Goal: Obtain resource: Download file/media

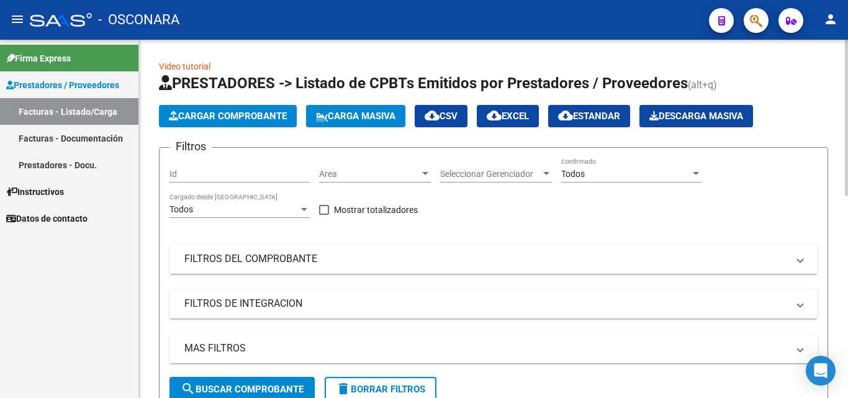
click at [206, 174] on input "Id" at bounding box center [239, 174] width 140 height 11
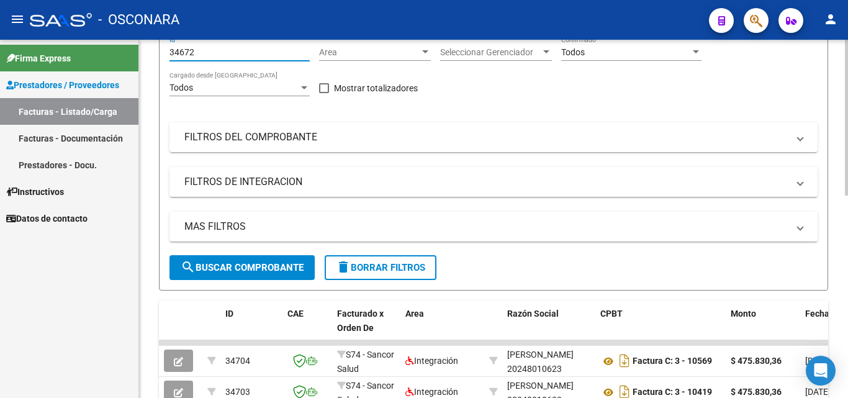
scroll to position [124, 0]
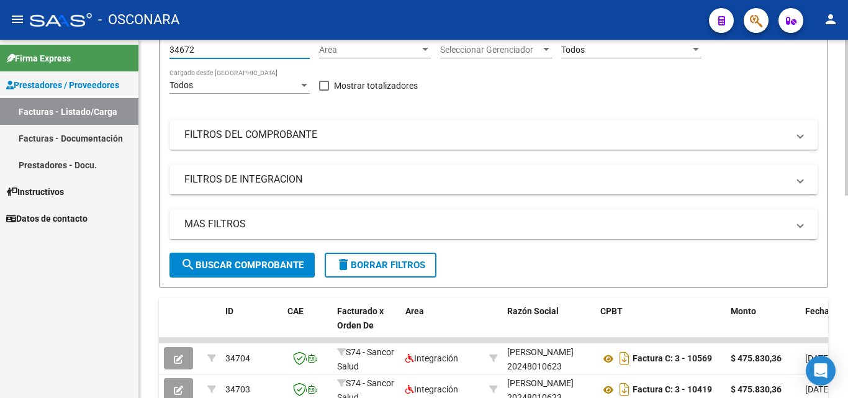
type input "34672"
click at [218, 265] on span "search Buscar Comprobante" at bounding box center [242, 265] width 123 height 11
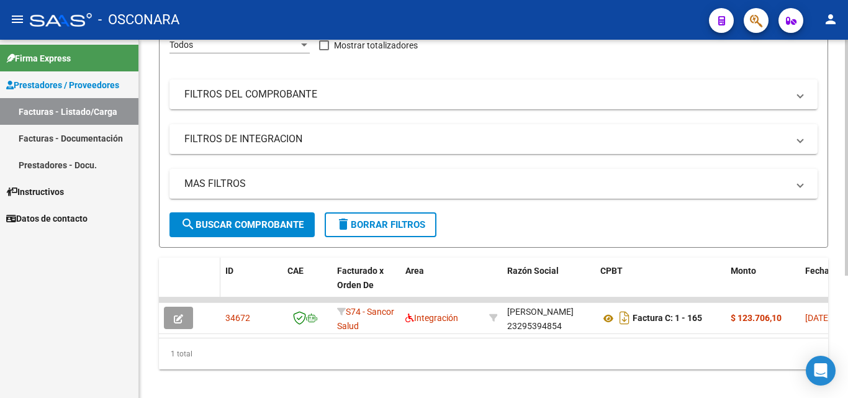
scroll to position [186, 0]
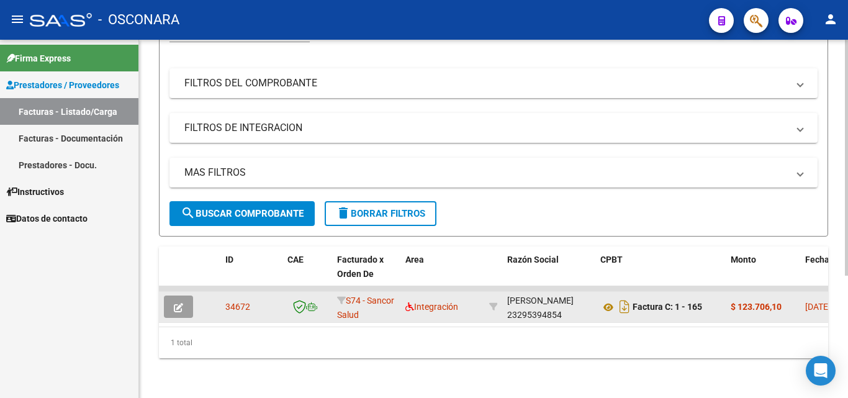
click at [178, 303] on icon "button" at bounding box center [178, 307] width 9 height 9
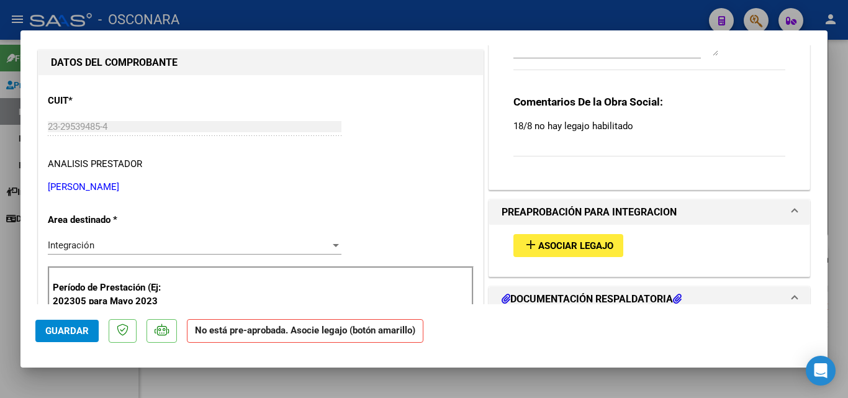
scroll to position [215, 0]
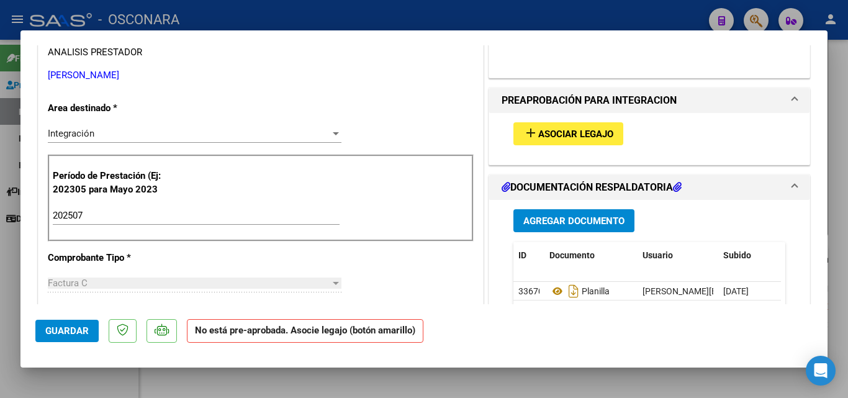
click at [562, 137] on span "Asociar Legajo" at bounding box center [575, 134] width 75 height 11
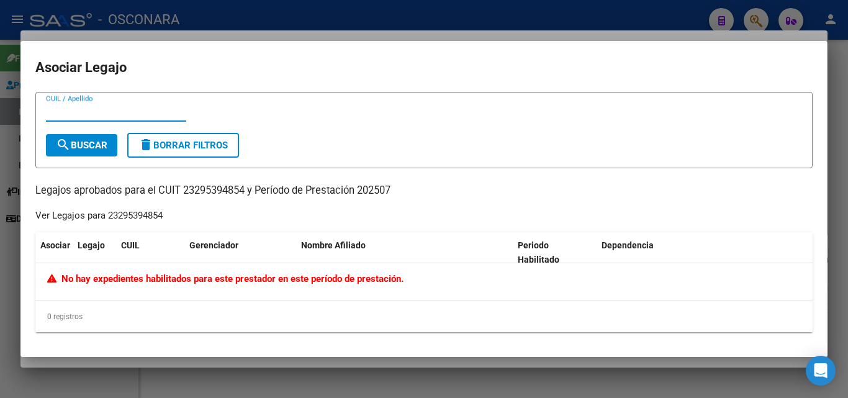
click at [367, 378] on div at bounding box center [424, 199] width 848 height 398
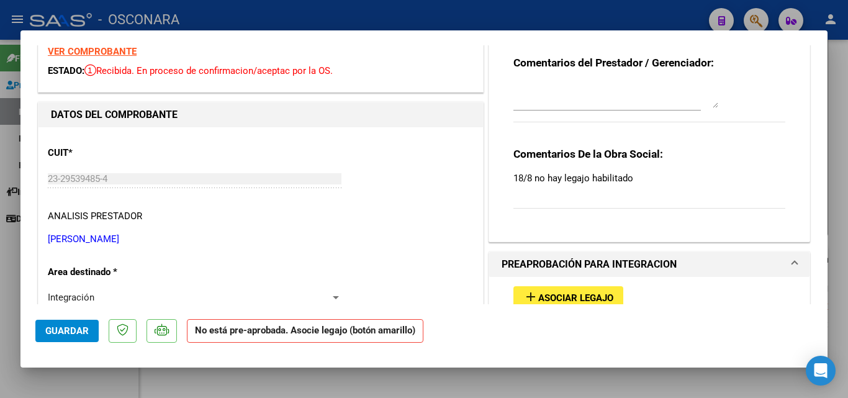
scroll to position [0, 0]
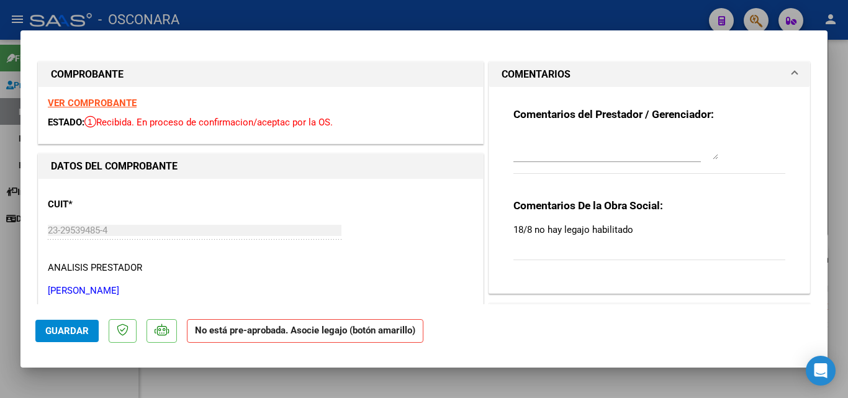
type input "$ 0,00"
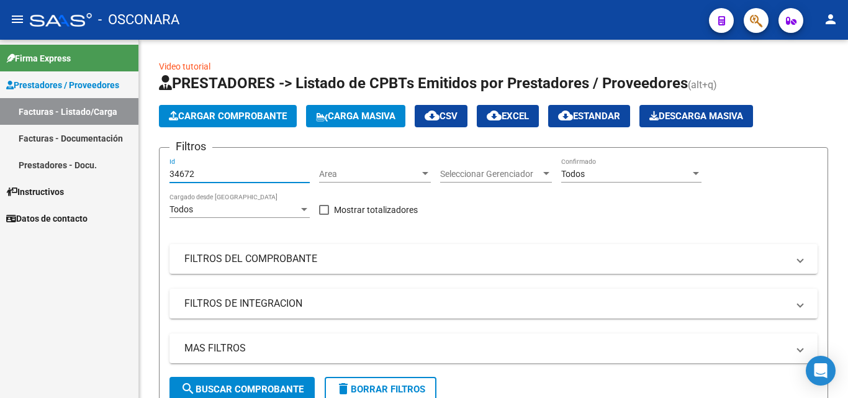
drag, startPoint x: 206, startPoint y: 170, endPoint x: 80, endPoint y: 192, distance: 127.3
click at [78, 191] on mat-sidenav-container "Firma Express Prestadores / Proveedores Facturas - Listado/Carga Facturas - Doc…" at bounding box center [424, 219] width 848 height 358
type input "34668"
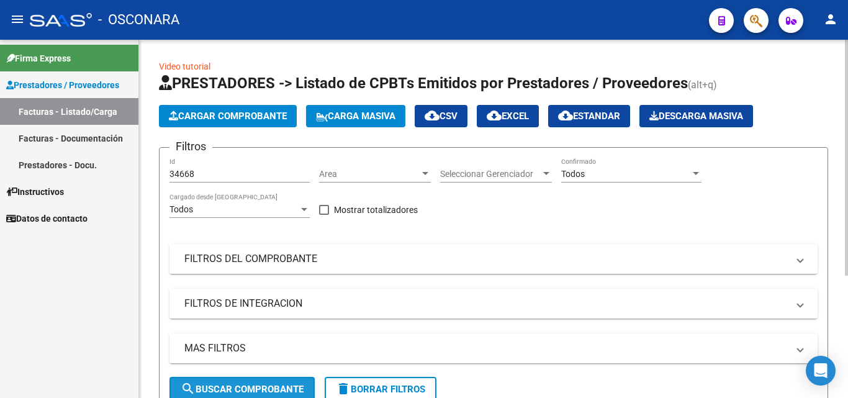
click at [245, 377] on button "search Buscar Comprobante" at bounding box center [241, 389] width 145 height 25
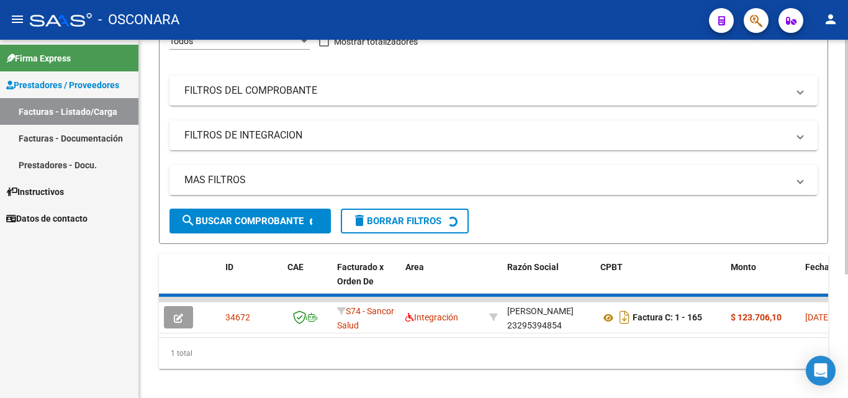
scroll to position [186, 0]
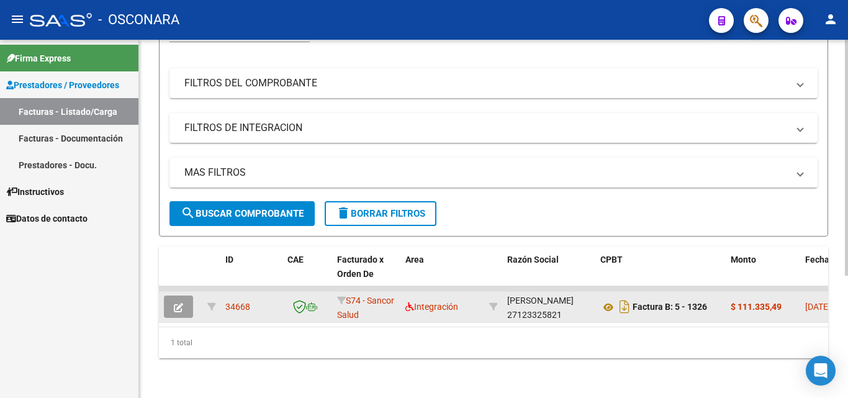
click at [173, 296] on button "button" at bounding box center [178, 307] width 29 height 22
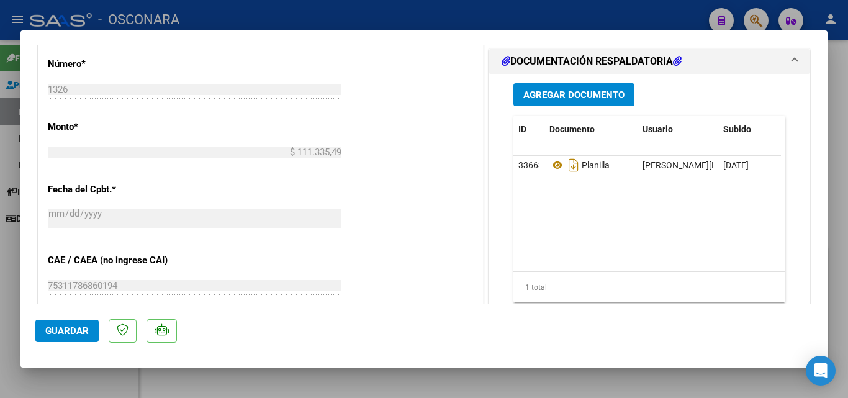
scroll to position [621, 0]
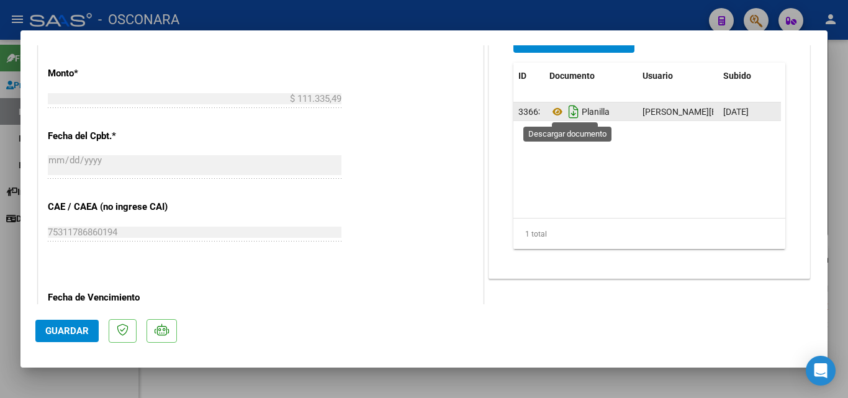
click at [566, 110] on icon "Descargar documento" at bounding box center [574, 112] width 16 height 20
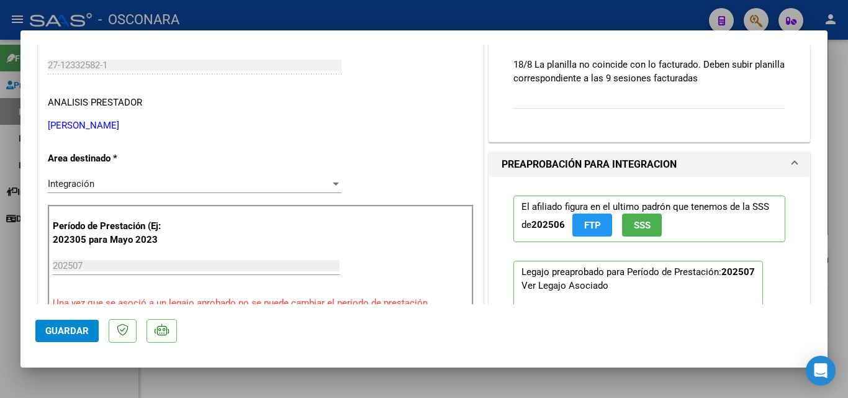
scroll to position [124, 0]
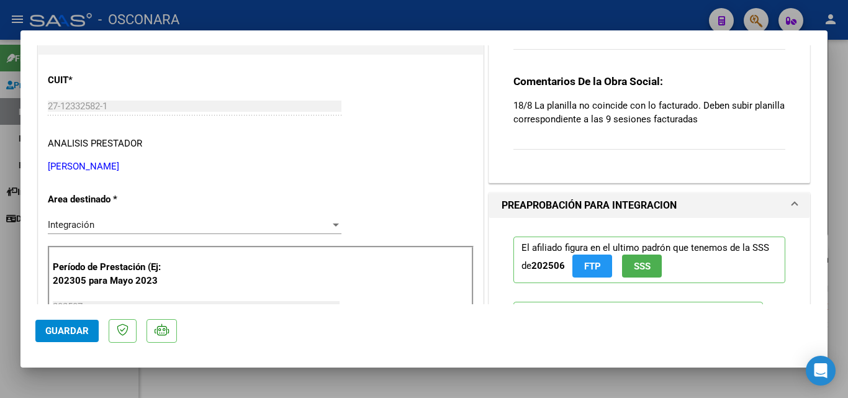
type input "$ 0,00"
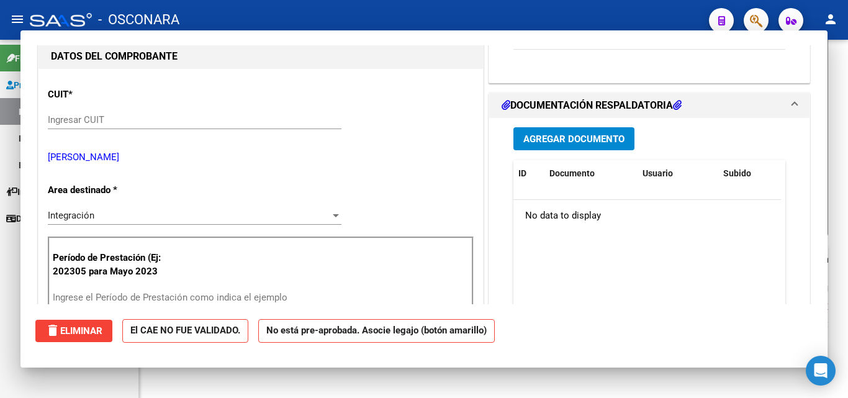
scroll to position [0, 0]
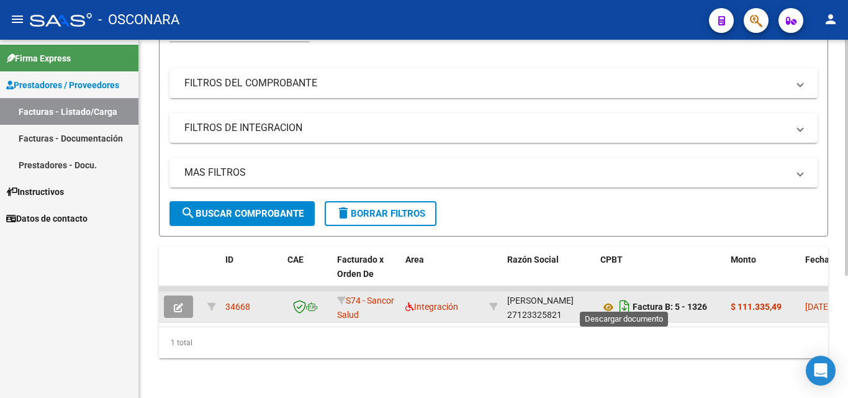
click at [625, 297] on icon "Descargar documento" at bounding box center [625, 307] width 16 height 20
